Goal: Find specific page/section: Find specific page/section

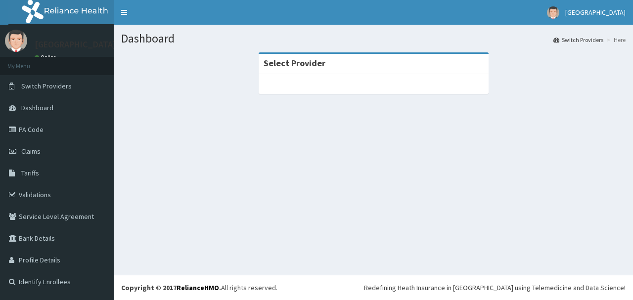
click at [41, 131] on link "PA Code" at bounding box center [57, 130] width 114 height 22
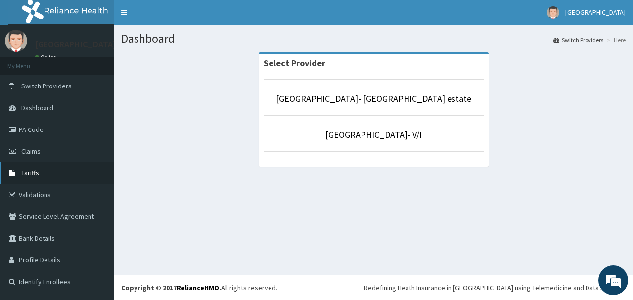
click at [50, 174] on link "Tariffs" at bounding box center [57, 173] width 114 height 22
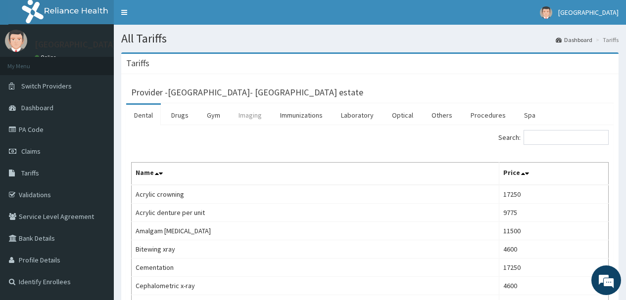
click at [255, 120] on link "Imaging" at bounding box center [250, 115] width 39 height 21
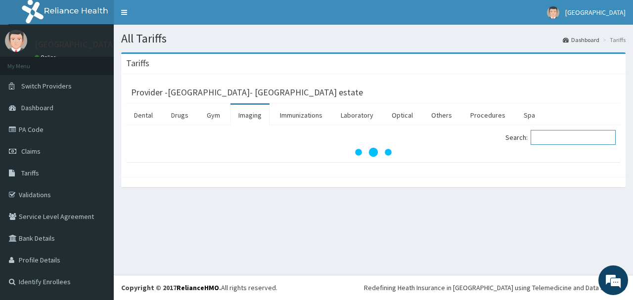
click at [565, 139] on input "Search:" at bounding box center [573, 137] width 85 height 15
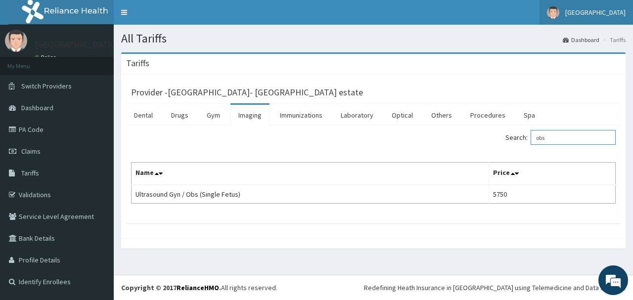
type input "obs"
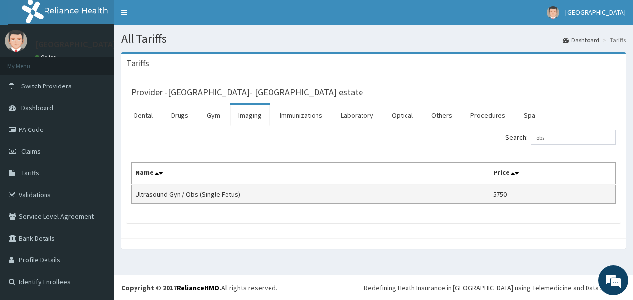
click at [206, 195] on td "Ultrasound Gyn / Obs (Single Fetus)" at bounding box center [311, 194] width 358 height 19
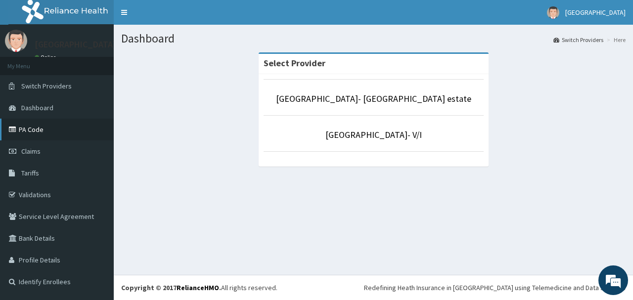
click at [33, 128] on link "PA Code" at bounding box center [57, 130] width 114 height 22
